Goal: Use online tool/utility: Utilize a website feature to perform a specific function

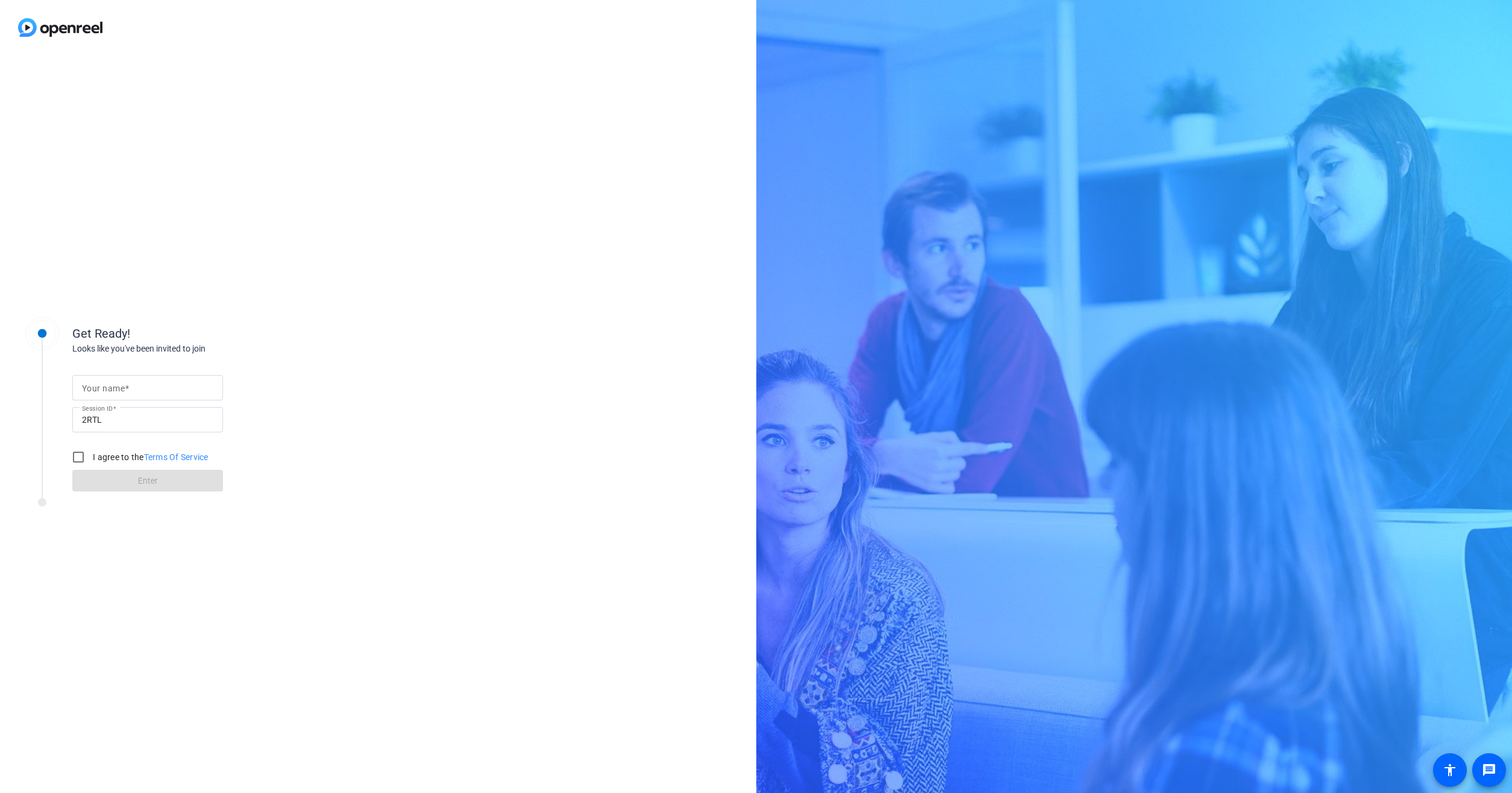
click at [178, 386] on input "Your name" at bounding box center [147, 387] width 131 height 14
type input "[PERSON_NAME]"
click at [84, 459] on input "I agree to the Terms Of Service" at bounding box center [78, 457] width 24 height 24
checkbox input "true"
click at [137, 480] on span at bounding box center [148, 480] width 151 height 29
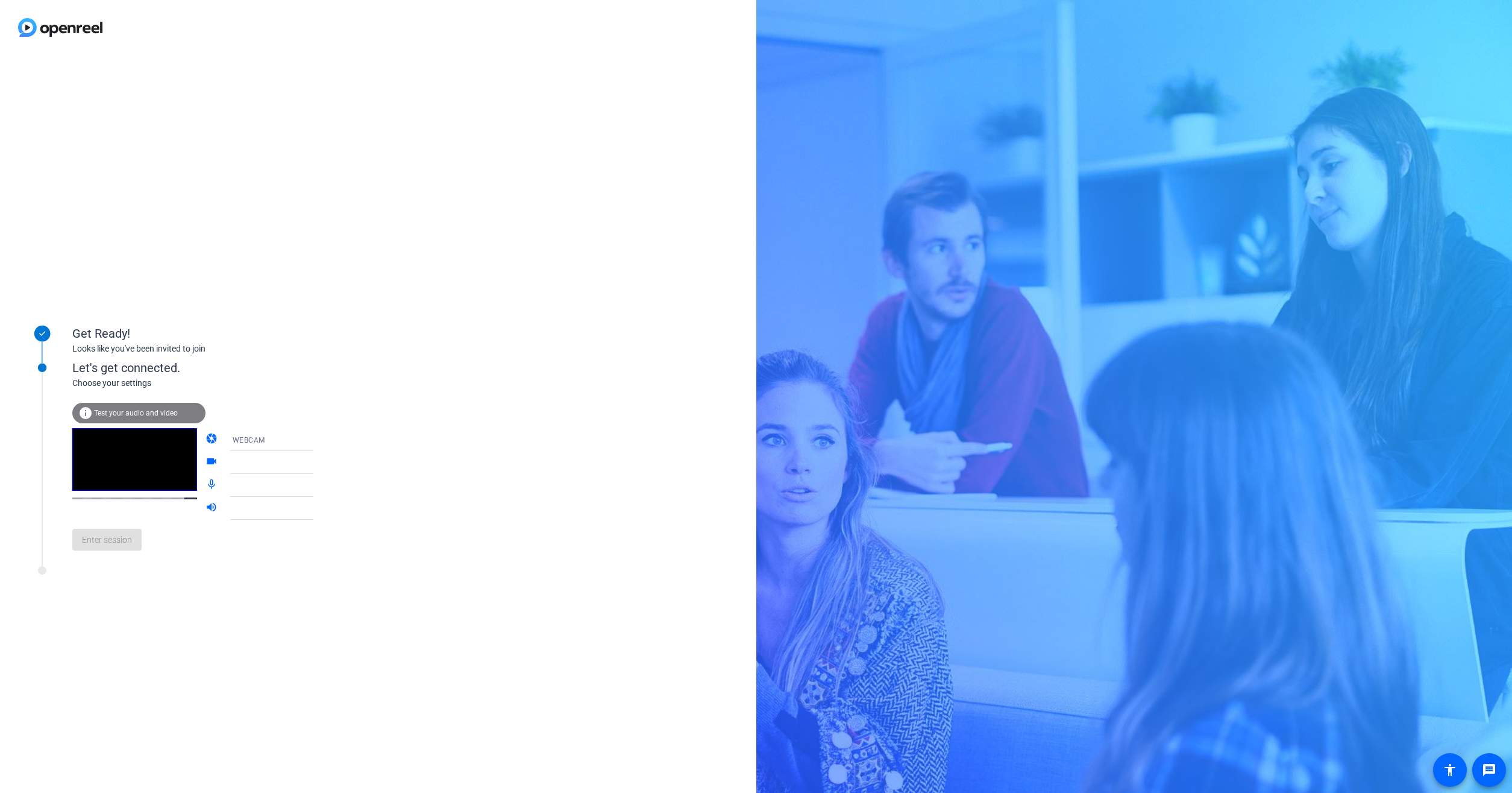
click at [163, 417] on div "info Test your audio and video" at bounding box center [139, 413] width 134 height 21
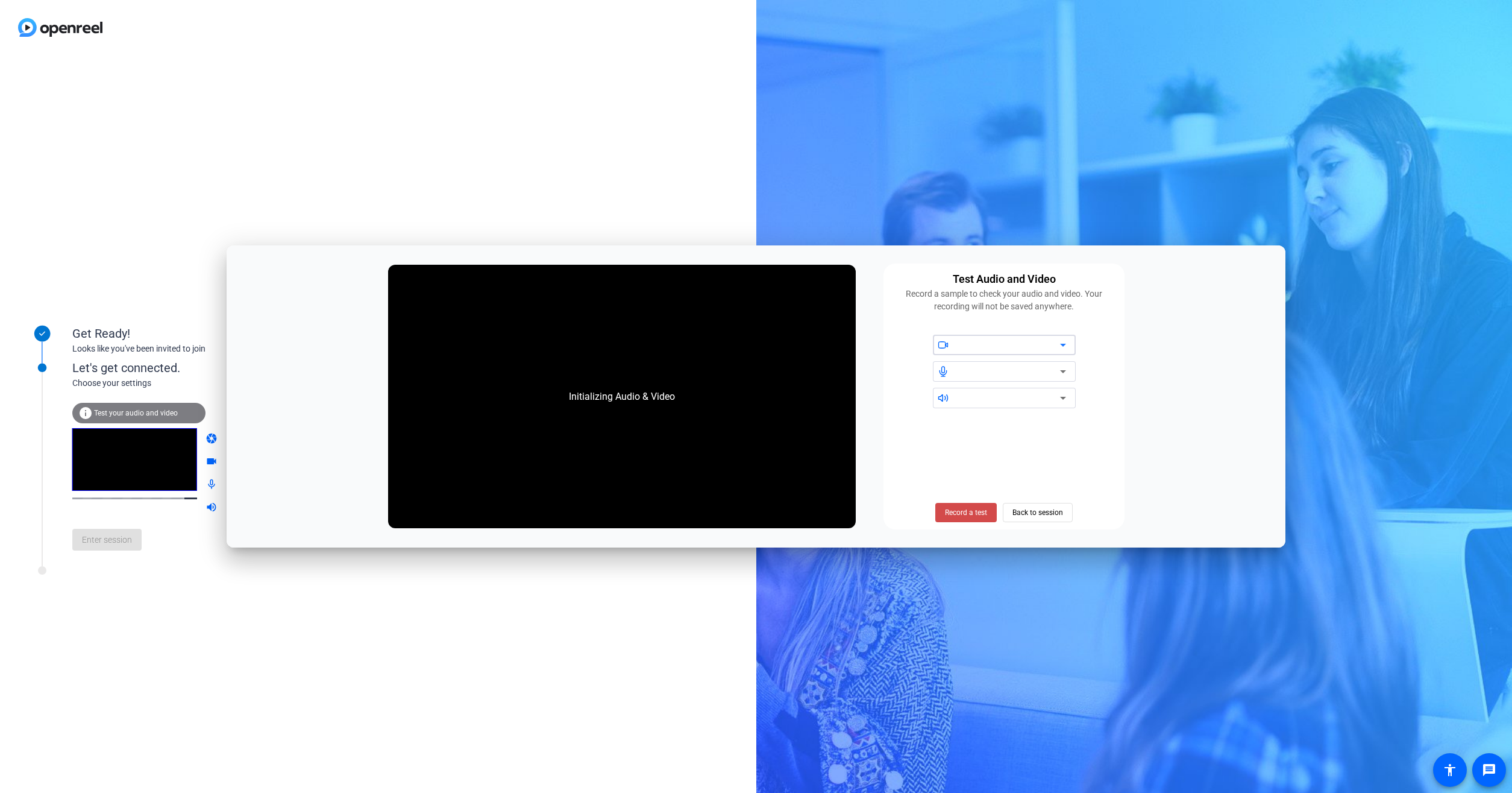
click at [948, 511] on span "Record a test" at bounding box center [965, 512] width 42 height 11
click at [948, 511] on span "Stop Testing (6s)" at bounding box center [966, 512] width 55 height 11
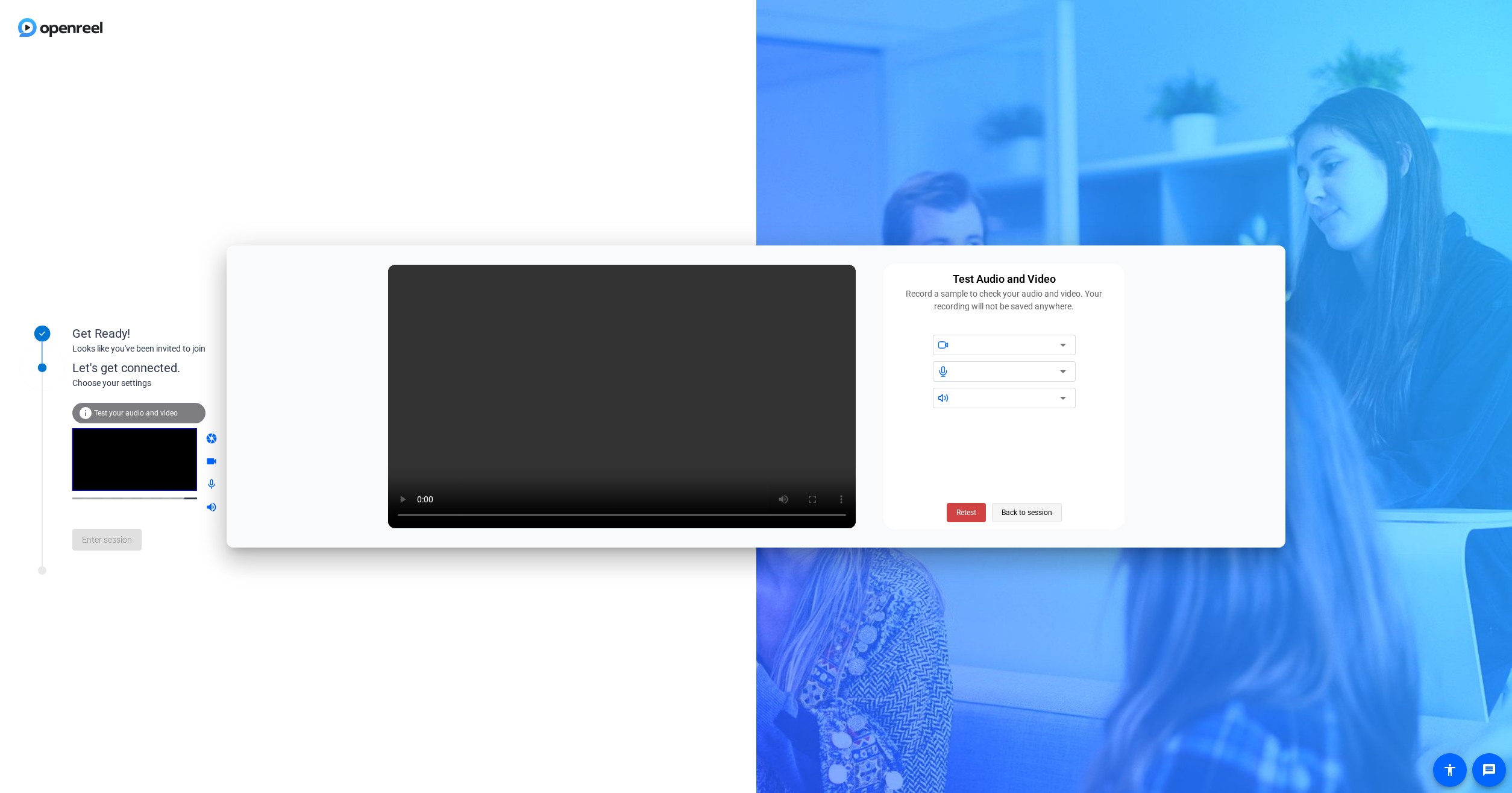
click at [1048, 507] on span "Back to session" at bounding box center [1026, 512] width 50 height 23
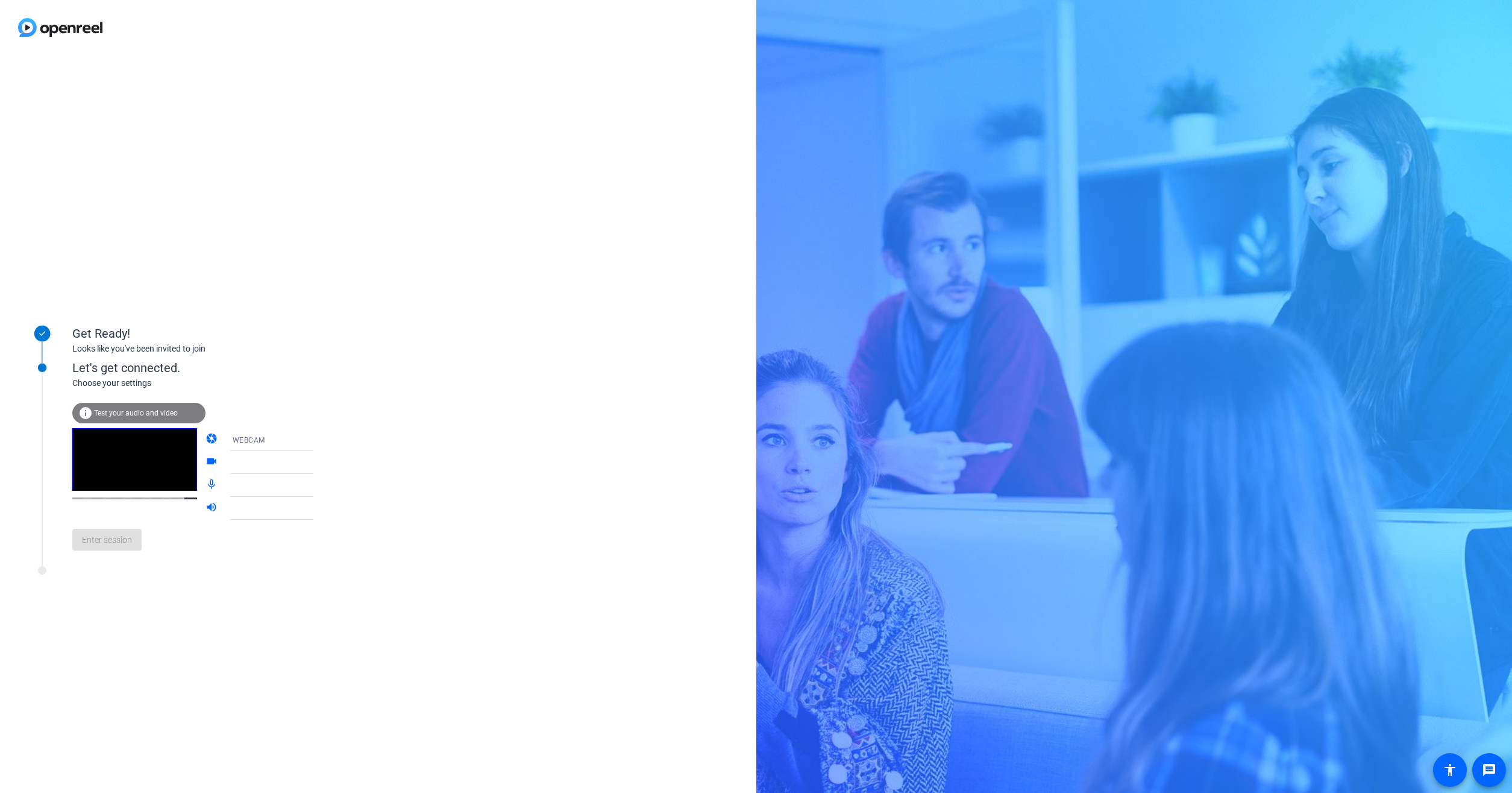
click at [130, 541] on div "Enter session" at bounding box center [205, 539] width 266 height 40
click at [124, 539] on div "Enter session" at bounding box center [205, 539] width 266 height 40
click at [132, 408] on div "info Test your audio and video" at bounding box center [139, 413] width 134 height 21
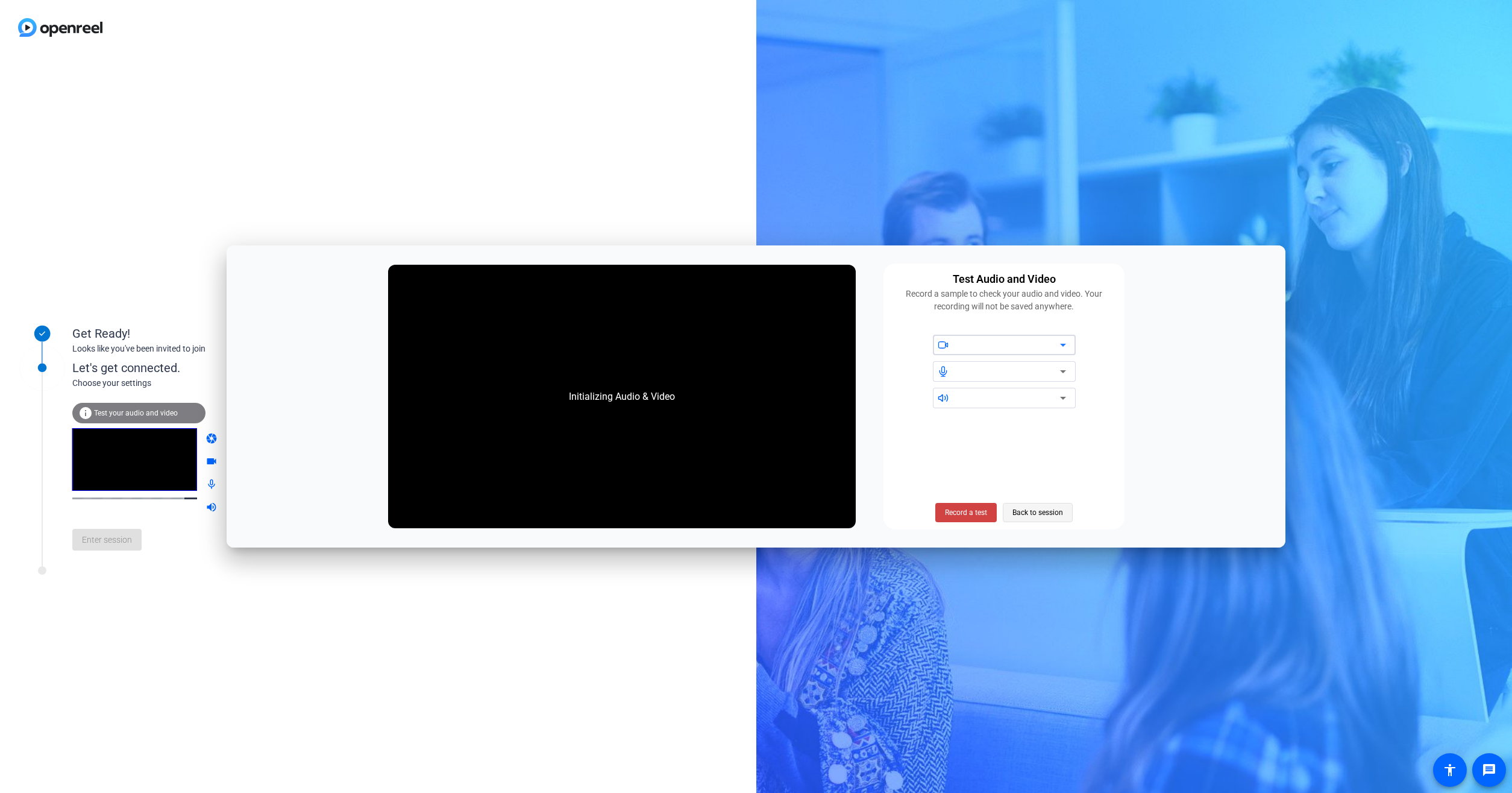
click at [1038, 510] on span "Back to session" at bounding box center [1037, 512] width 50 height 23
